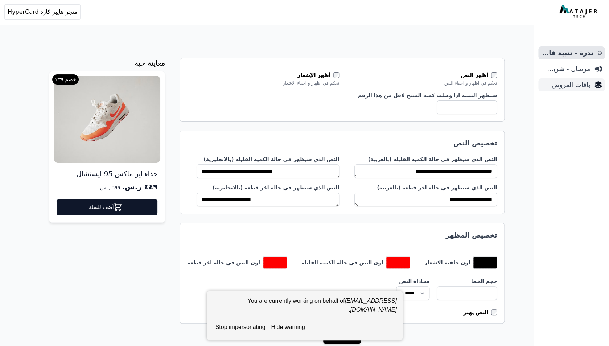
click at [575, 88] on span "باقات العروض" at bounding box center [565, 85] width 49 height 10
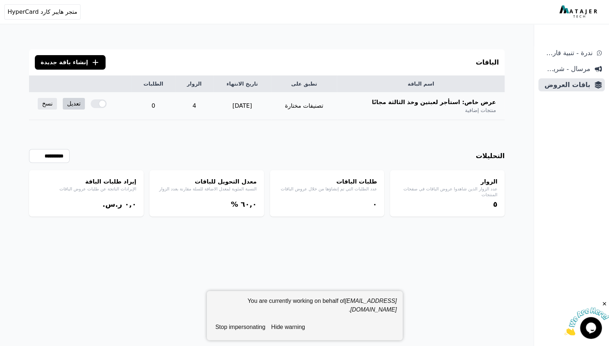
click at [74, 104] on link "تعديل" at bounding box center [74, 104] width 22 height 12
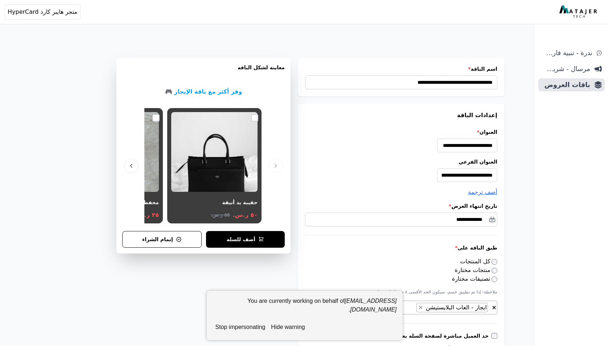
select select "**********"
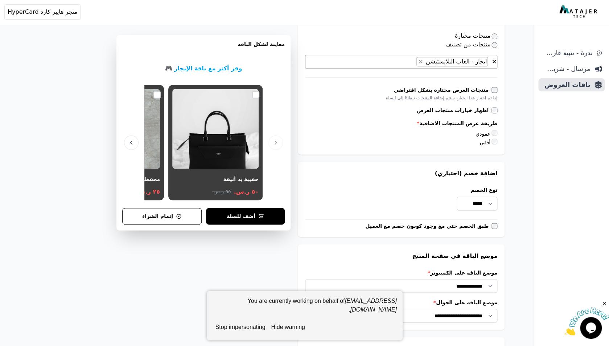
scroll to position [364, 0]
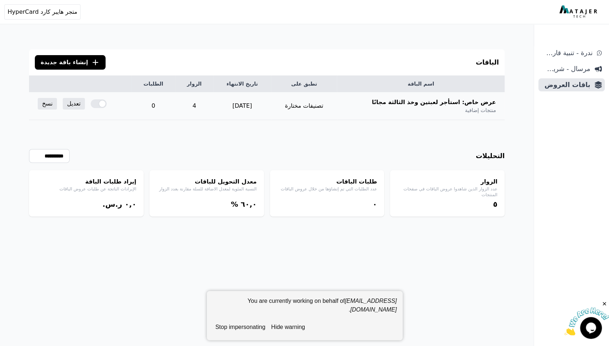
click at [95, 105] on div at bounding box center [99, 103] width 16 height 9
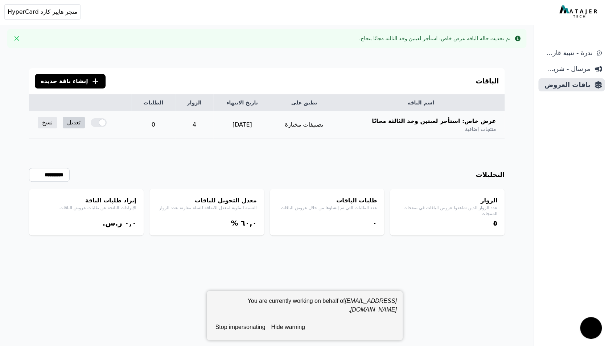
click at [73, 125] on link "تعديل" at bounding box center [74, 123] width 22 height 12
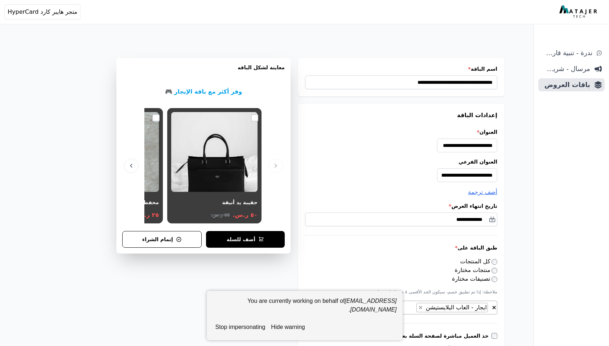
select select "**********"
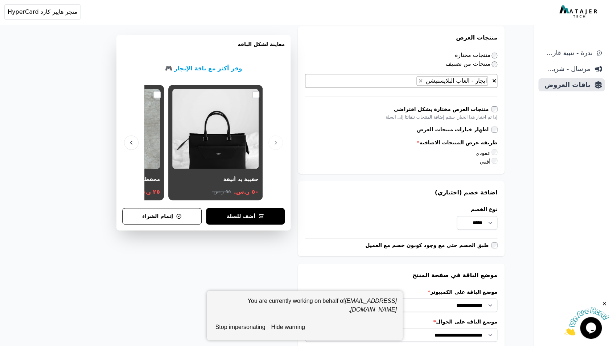
scroll to position [337, 0]
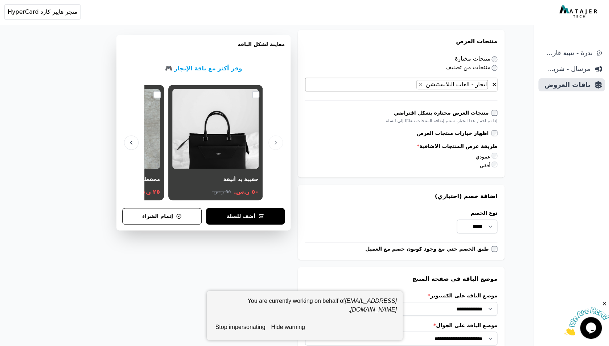
click at [245, 328] on button "stop impersonating" at bounding box center [240, 327] width 56 height 15
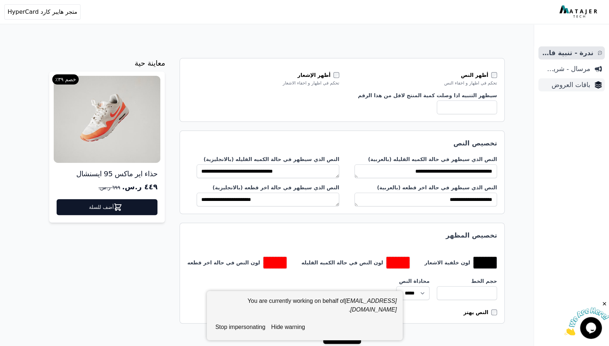
click at [573, 82] on span "باقات العروض" at bounding box center [565, 85] width 49 height 10
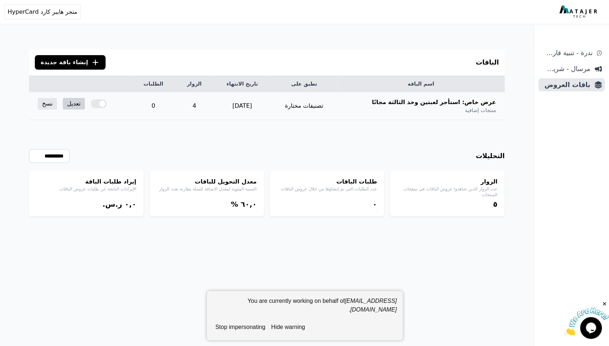
click at [76, 103] on link "تعديل" at bounding box center [74, 104] width 22 height 12
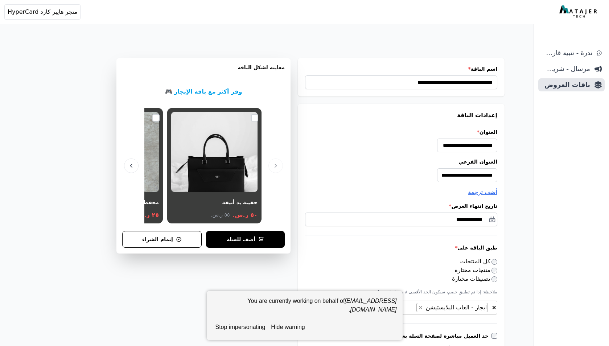
select select "**********"
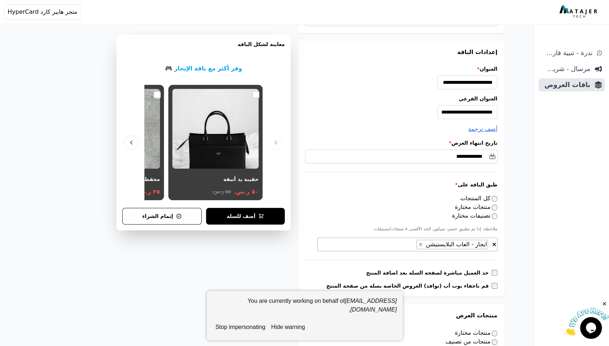
scroll to position [66, 0]
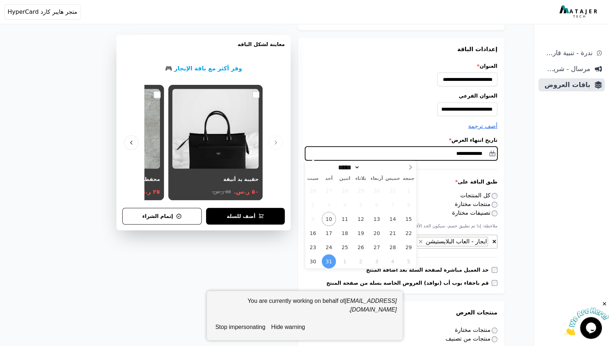
click at [465, 156] on input "**********" at bounding box center [401, 153] width 192 height 14
click at [412, 166] on icon at bounding box center [409, 167] width 5 height 5
select select "*"
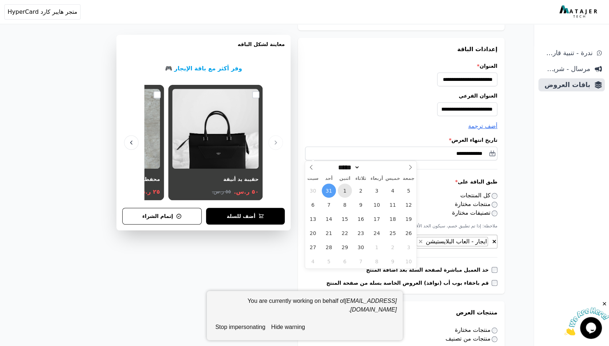
click at [342, 190] on span "1" at bounding box center [344, 190] width 14 height 14
type input "**********"
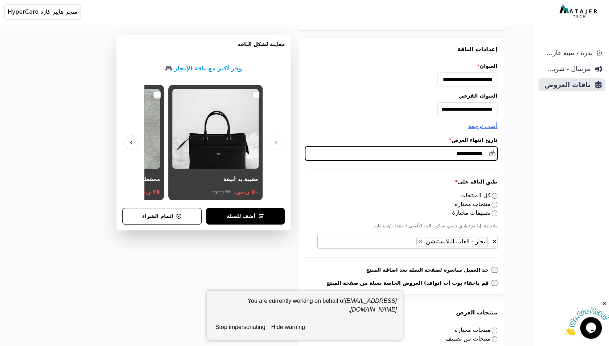
scroll to position [0, -1]
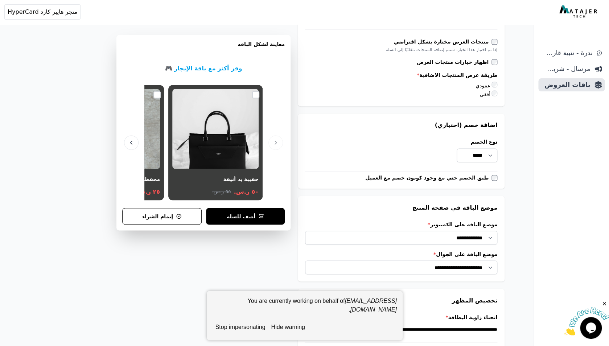
scroll to position [570, 0]
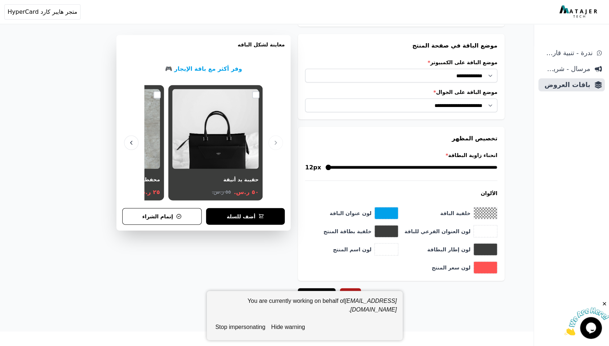
click at [301, 325] on button "hide warning" at bounding box center [288, 327] width 40 height 15
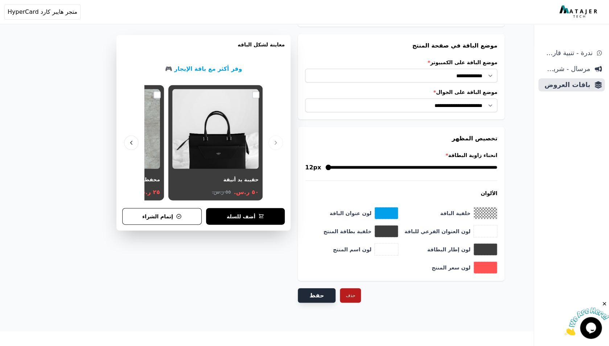
click at [310, 295] on button "حفظ" at bounding box center [317, 295] width 38 height 15
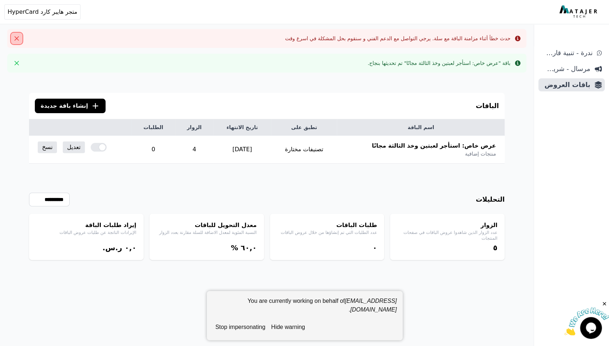
click at [16, 37] on icon "Close" at bounding box center [17, 38] width 4 height 4
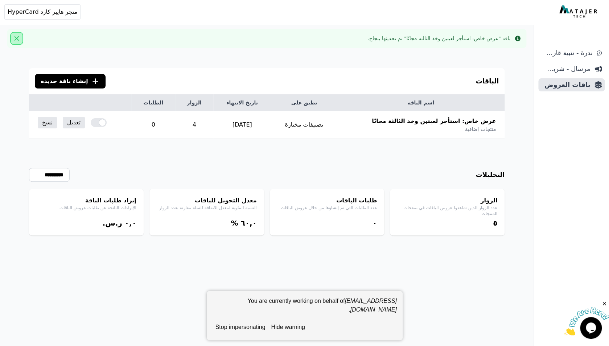
click at [16, 37] on icon "Close" at bounding box center [17, 39] width 4 height 4
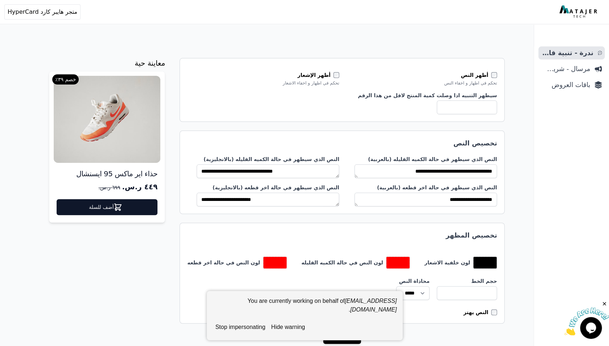
click at [575, 78] on ul "ندرة - تنبية قارب علي النفاذ مرسال - شريط دعاية باقات العروض" at bounding box center [571, 68] width 66 height 45
click at [575, 84] on span "باقات العروض" at bounding box center [565, 85] width 49 height 10
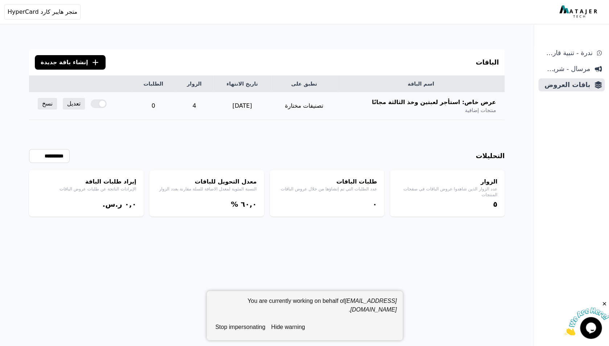
click at [97, 103] on div at bounding box center [99, 103] width 16 height 9
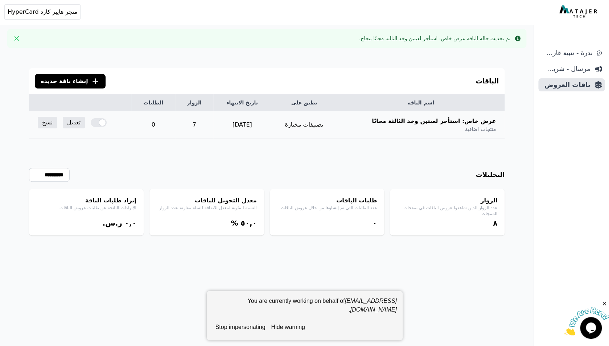
click at [101, 125] on div at bounding box center [99, 122] width 16 height 9
click at [94, 143] on div "**********" at bounding box center [266, 187] width 475 height 96
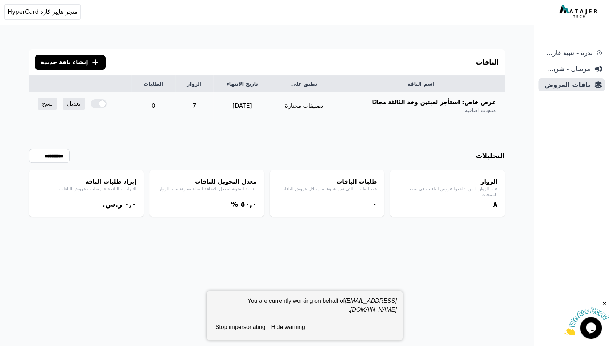
click at [97, 105] on div at bounding box center [99, 103] width 16 height 9
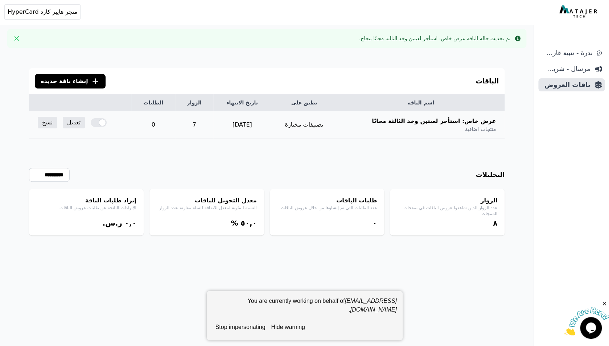
click at [97, 122] on div at bounding box center [99, 122] width 16 height 9
